Goal: Book appointment/travel/reservation

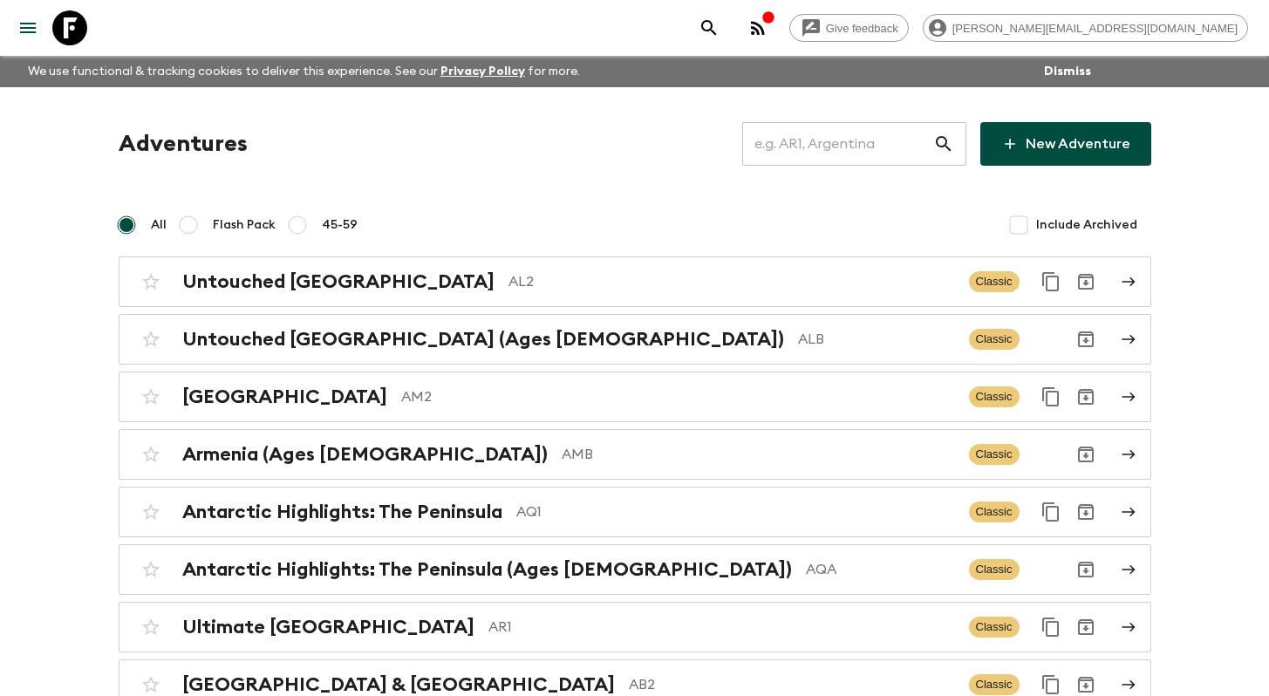
click at [881, 146] on input "text" at bounding box center [837, 144] width 191 height 49
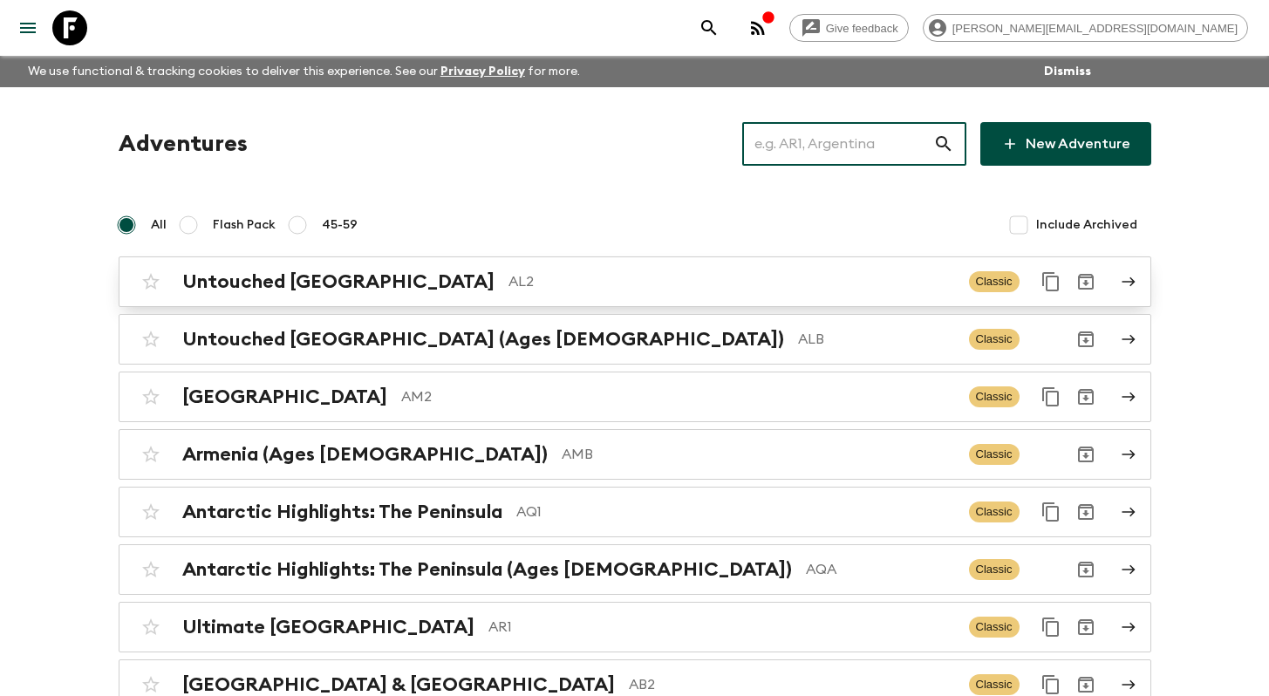
click at [687, 289] on p "AL2" at bounding box center [732, 281] width 447 height 21
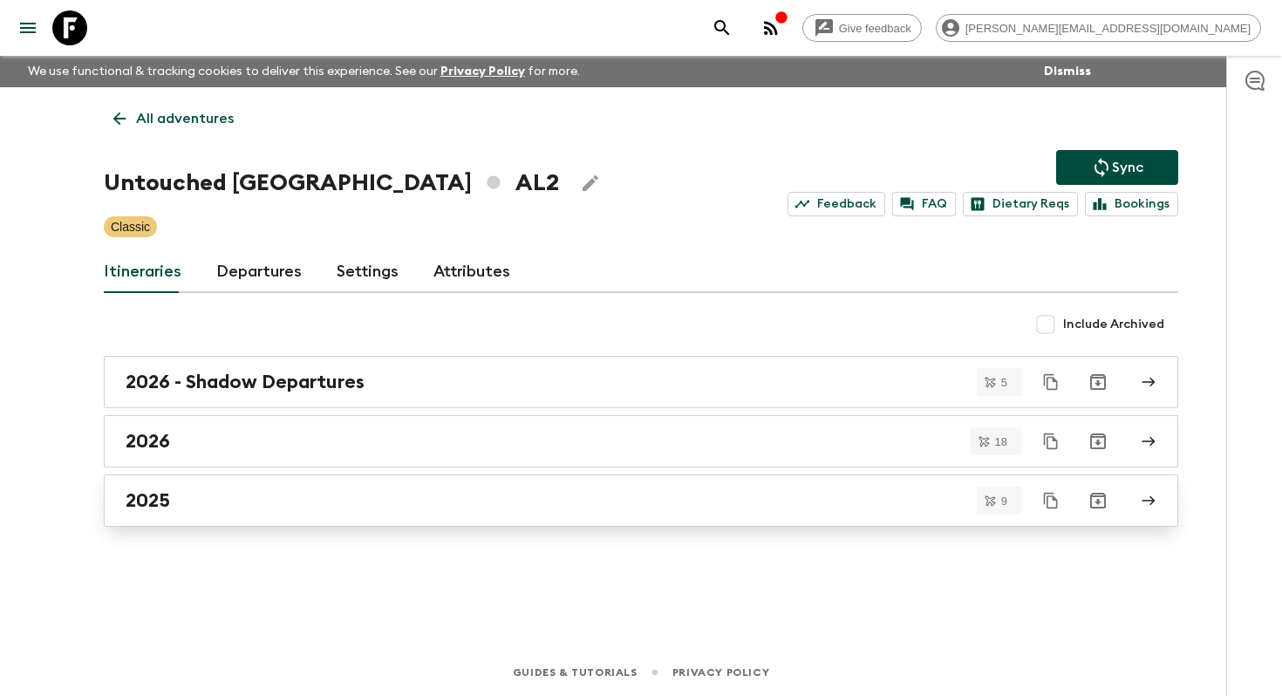
click at [619, 496] on div "2025" at bounding box center [625, 500] width 998 height 23
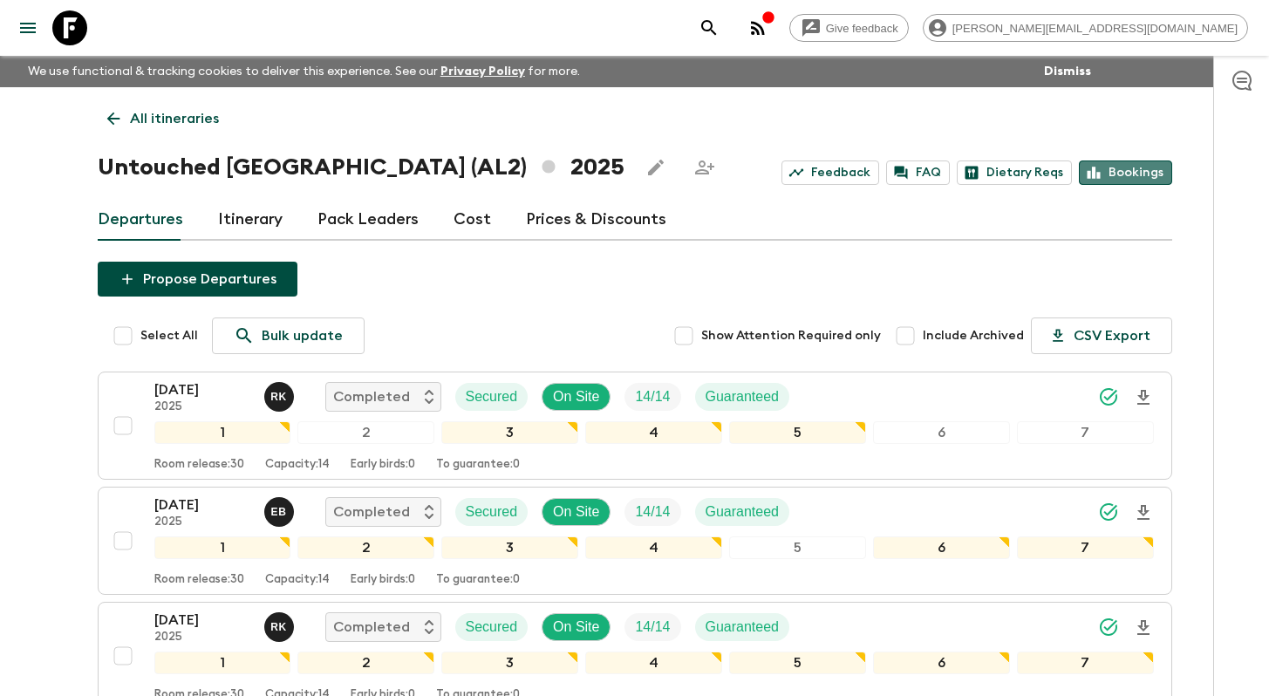
click at [1137, 181] on link "Bookings" at bounding box center [1125, 173] width 93 height 24
